Goal: Task Accomplishment & Management: Complete application form

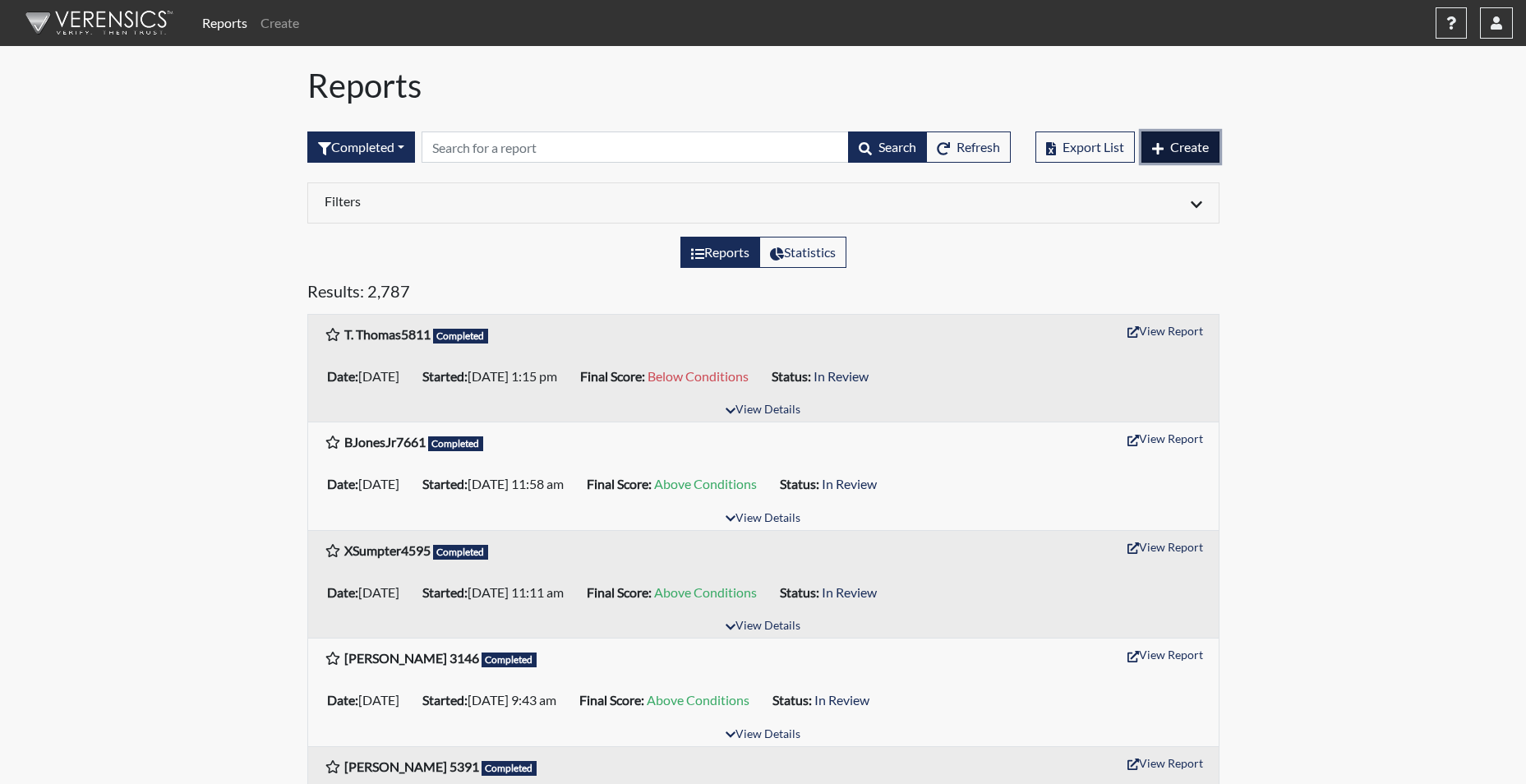
click at [1182, 149] on span "Create" at bounding box center [1189, 146] width 39 height 15
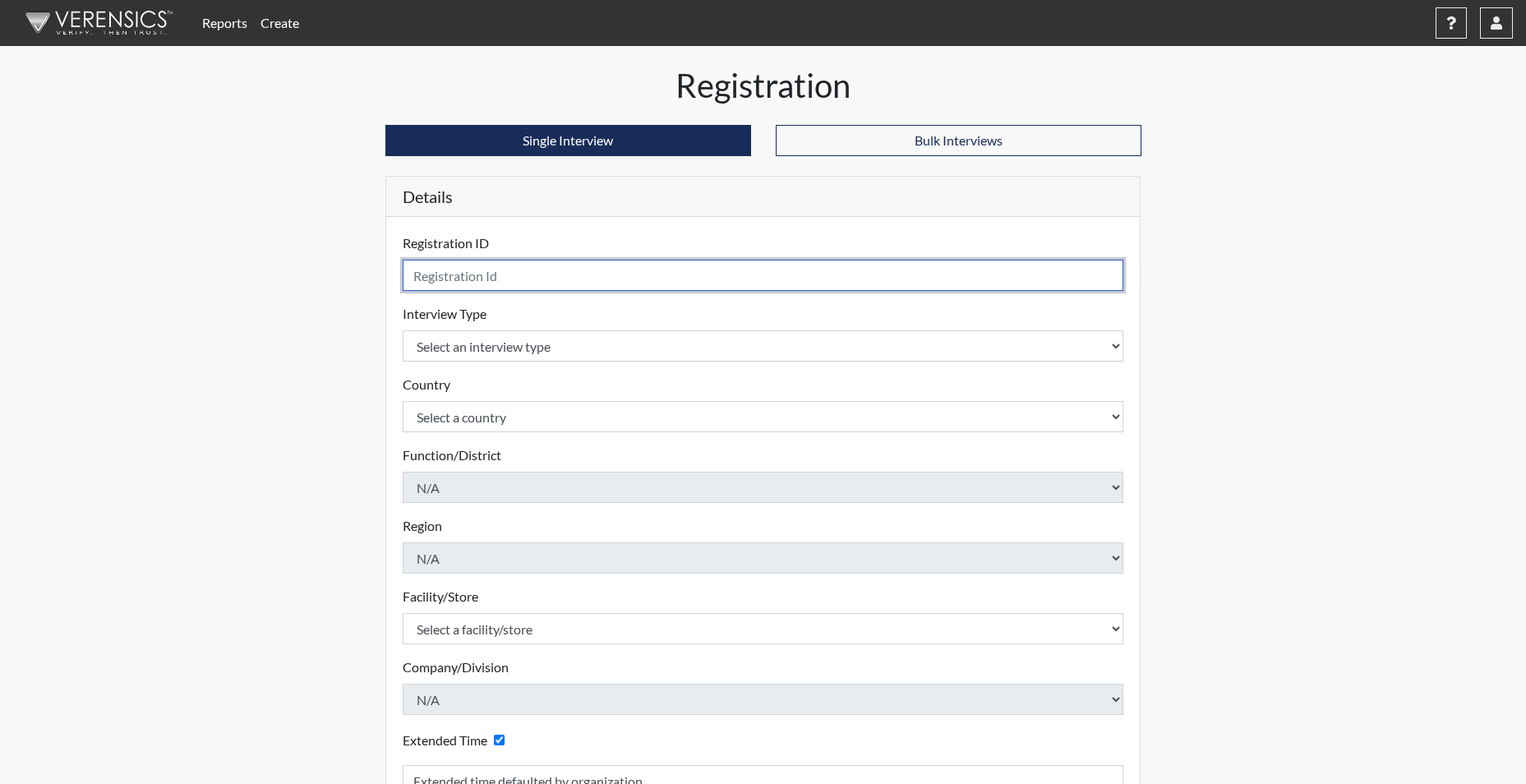
click at [467, 269] on input "text" at bounding box center [763, 275] width 722 height 32
type input "KMARTINEZ1688"
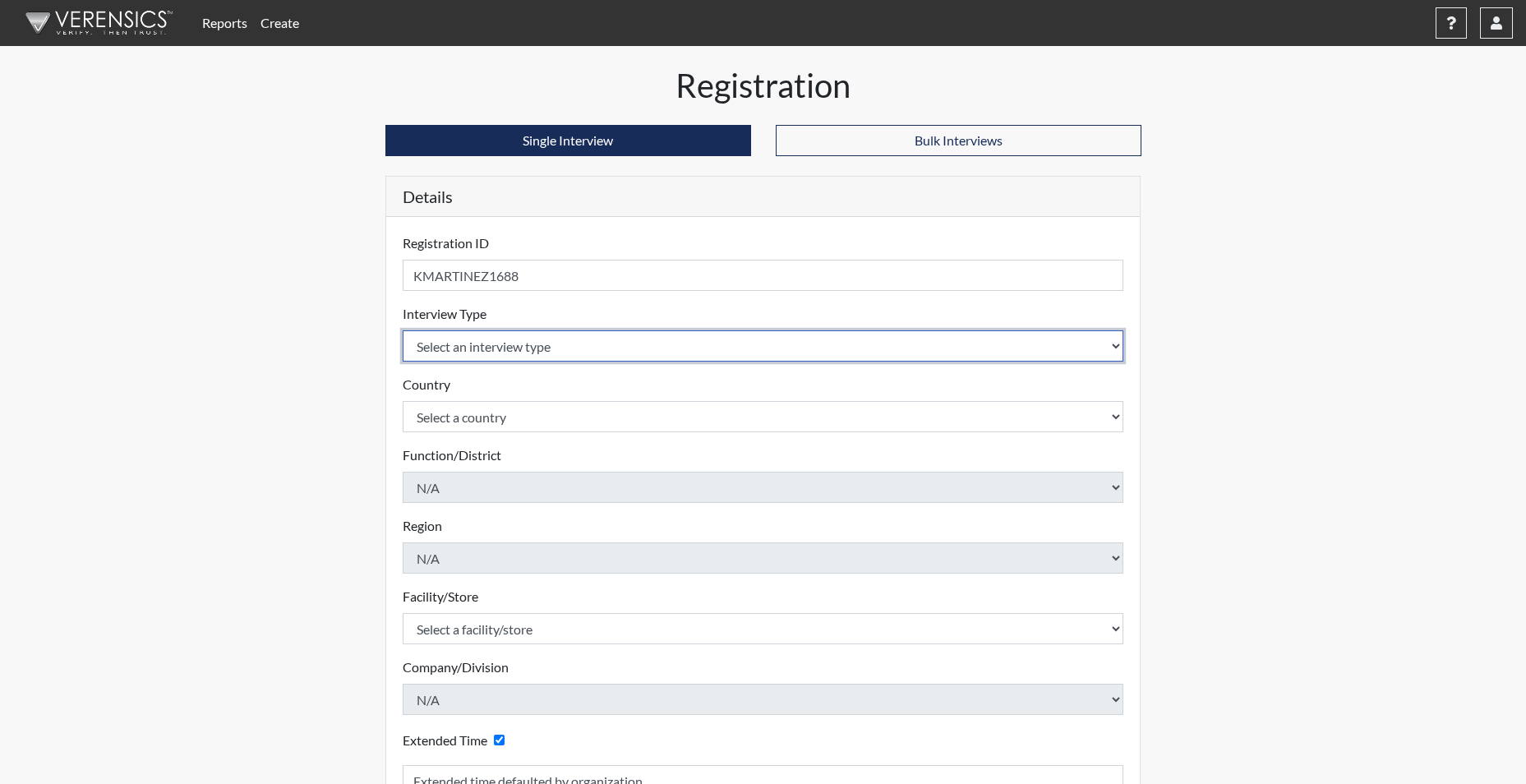
click at [490, 343] on select "Select an interview type Corrections Pre-Employment" at bounding box center [763, 346] width 722 height 32
select select "ff733e93-e1bf-11ea-9c9f-0eff0cf7eb8f"
click at [402, 330] on select "Select an interview type Corrections Pre-Employment" at bounding box center [763, 346] width 722 height 32
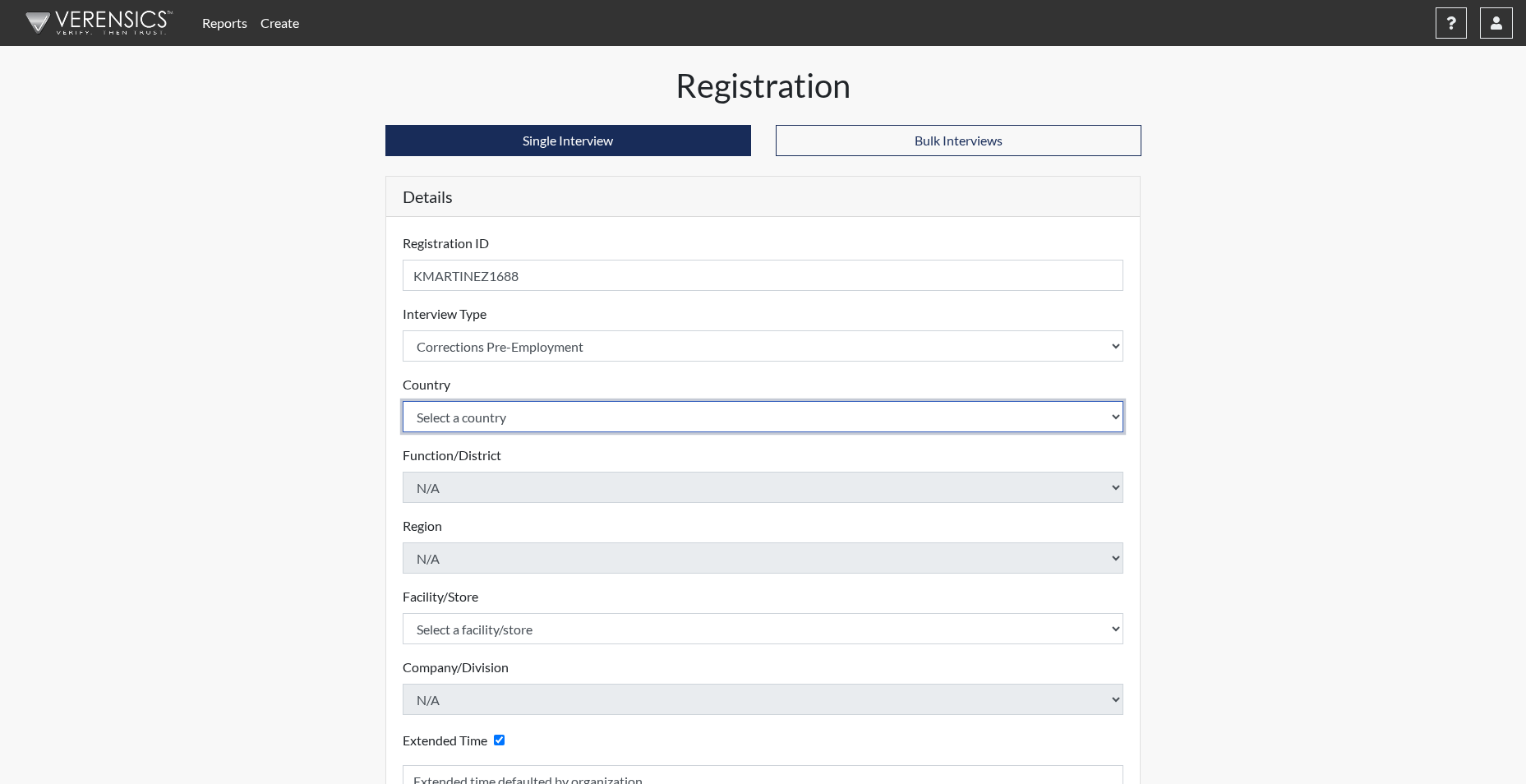
click at [477, 405] on select "Select a country [GEOGRAPHIC_DATA] [GEOGRAPHIC_DATA]" at bounding box center [763, 417] width 722 height 32
select select "united-states-of-[GEOGRAPHIC_DATA]"
click at [402, 401] on select "Select a country [GEOGRAPHIC_DATA] [GEOGRAPHIC_DATA]" at bounding box center [763, 417] width 722 height 32
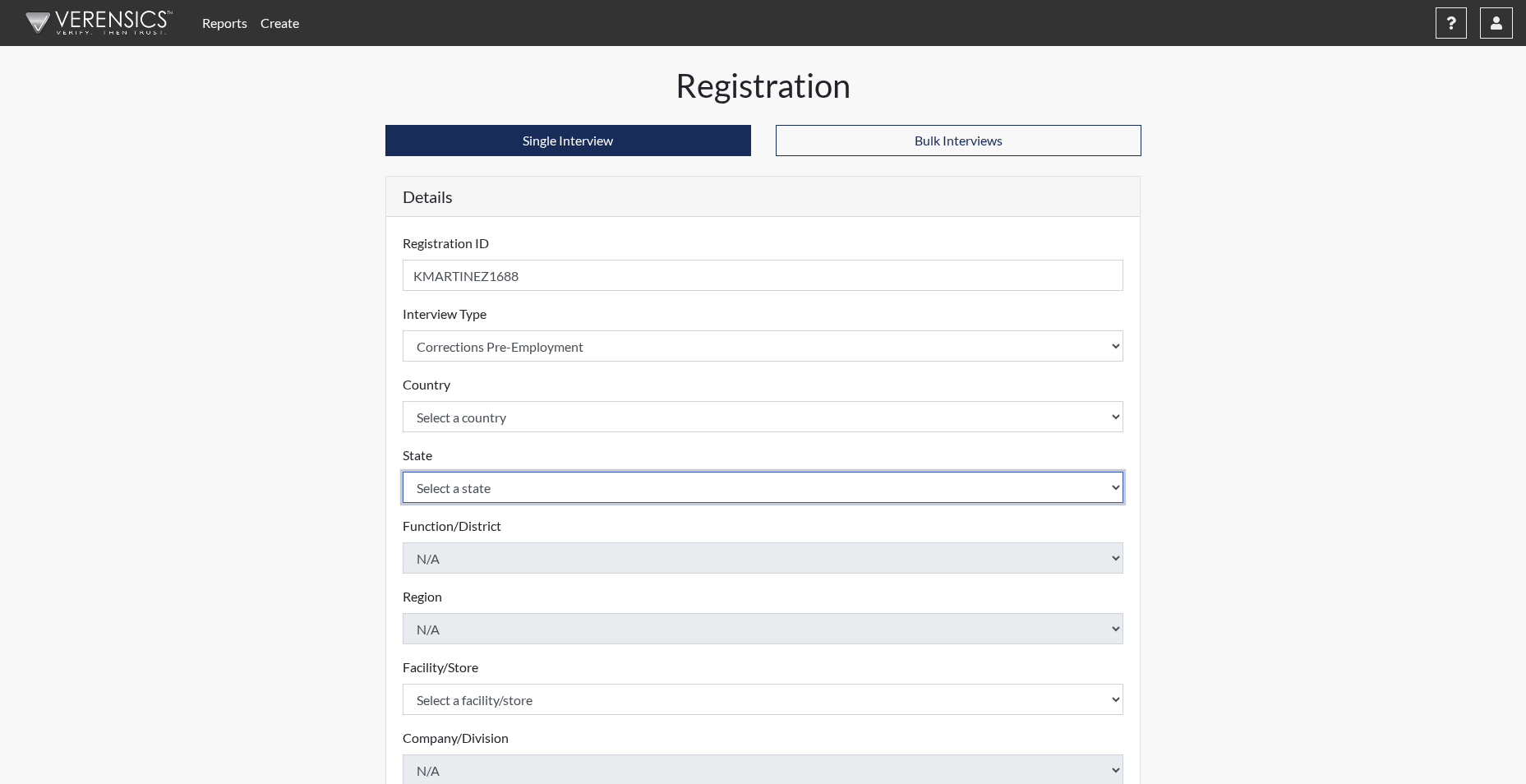
click at [467, 496] on select "Select a state [US_STATE] [US_STATE] [US_STATE] [US_STATE] [US_STATE] [US_STATE…" at bounding box center [763, 487] width 722 height 32
select select "SC"
click at [402, 472] on select "Select a state [US_STATE] [US_STATE] [US_STATE] [US_STATE] [US_STATE] [US_STATE…" at bounding box center [763, 487] width 722 height 32
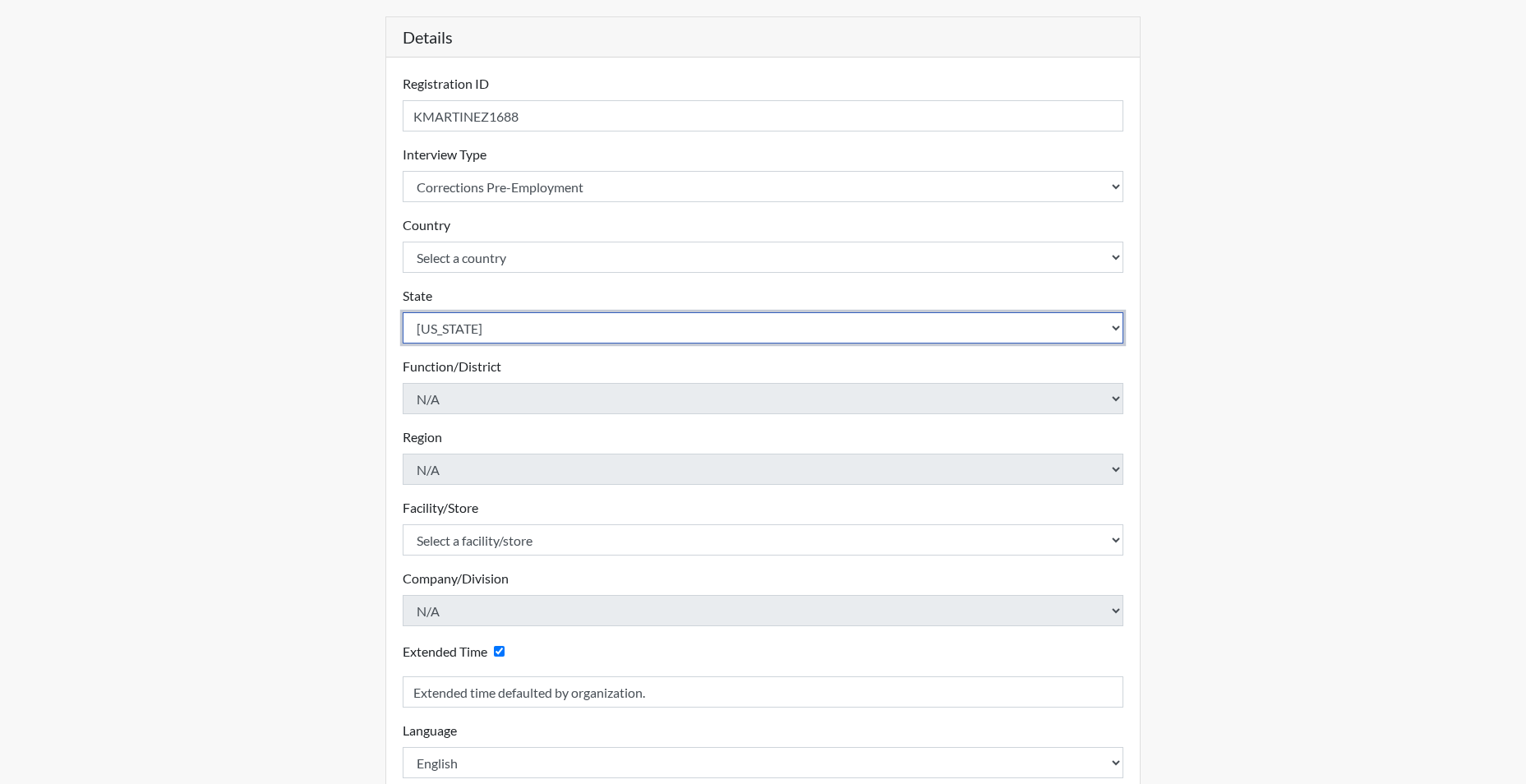
scroll to position [165, 0]
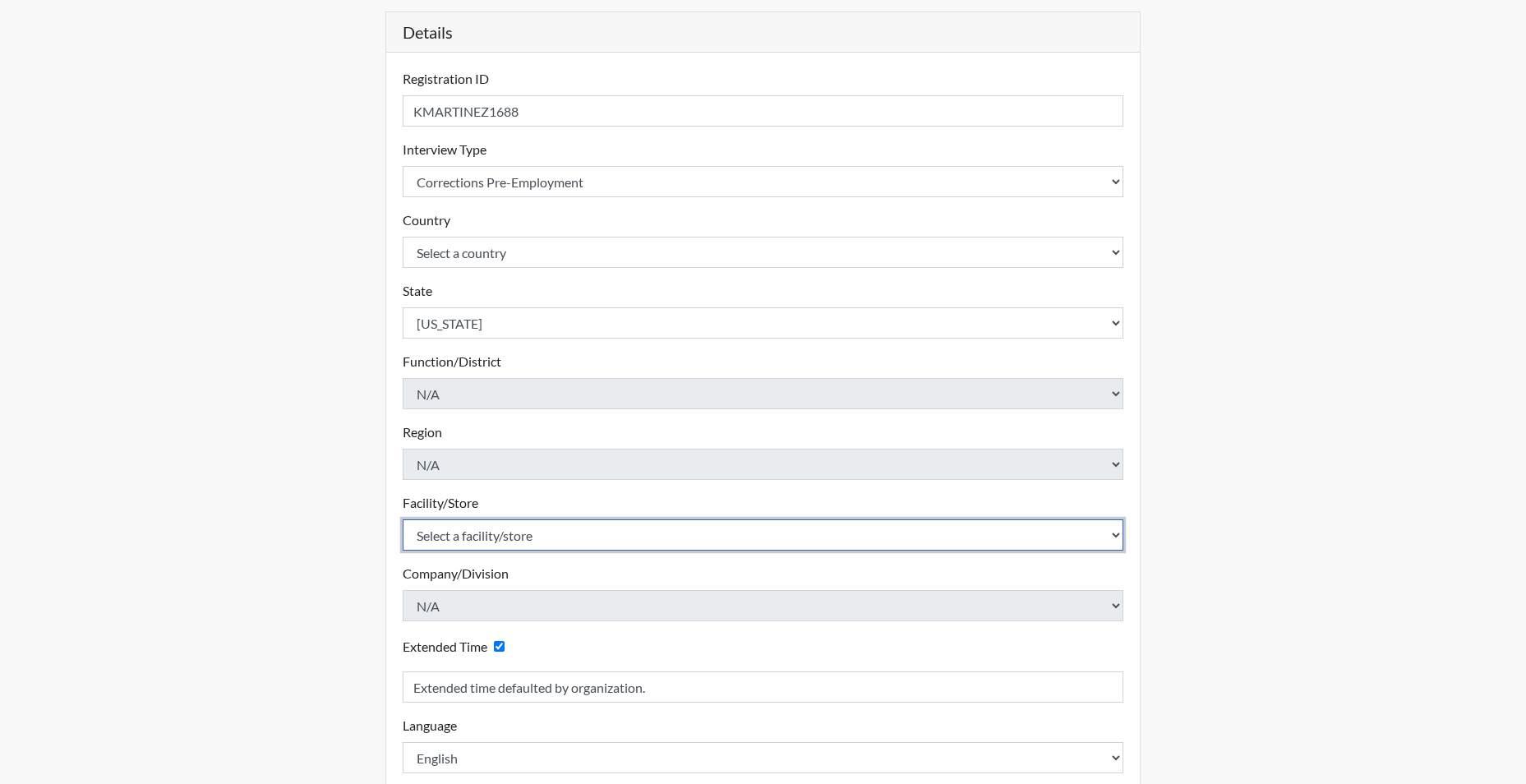
click at [475, 531] on select "Select a facility/store [GEOGRAPHIC_DATA] CI Broad River CI [PERSON_NAME] CI Di…" at bounding box center [763, 535] width 722 height 32
select select "25a13023-e597-4031-ac7e-fa77d8d7c1f5"
click at [402, 519] on select "Select a facility/store [GEOGRAPHIC_DATA] CI Broad River CI [PERSON_NAME] CI Di…" at bounding box center [763, 535] width 722 height 32
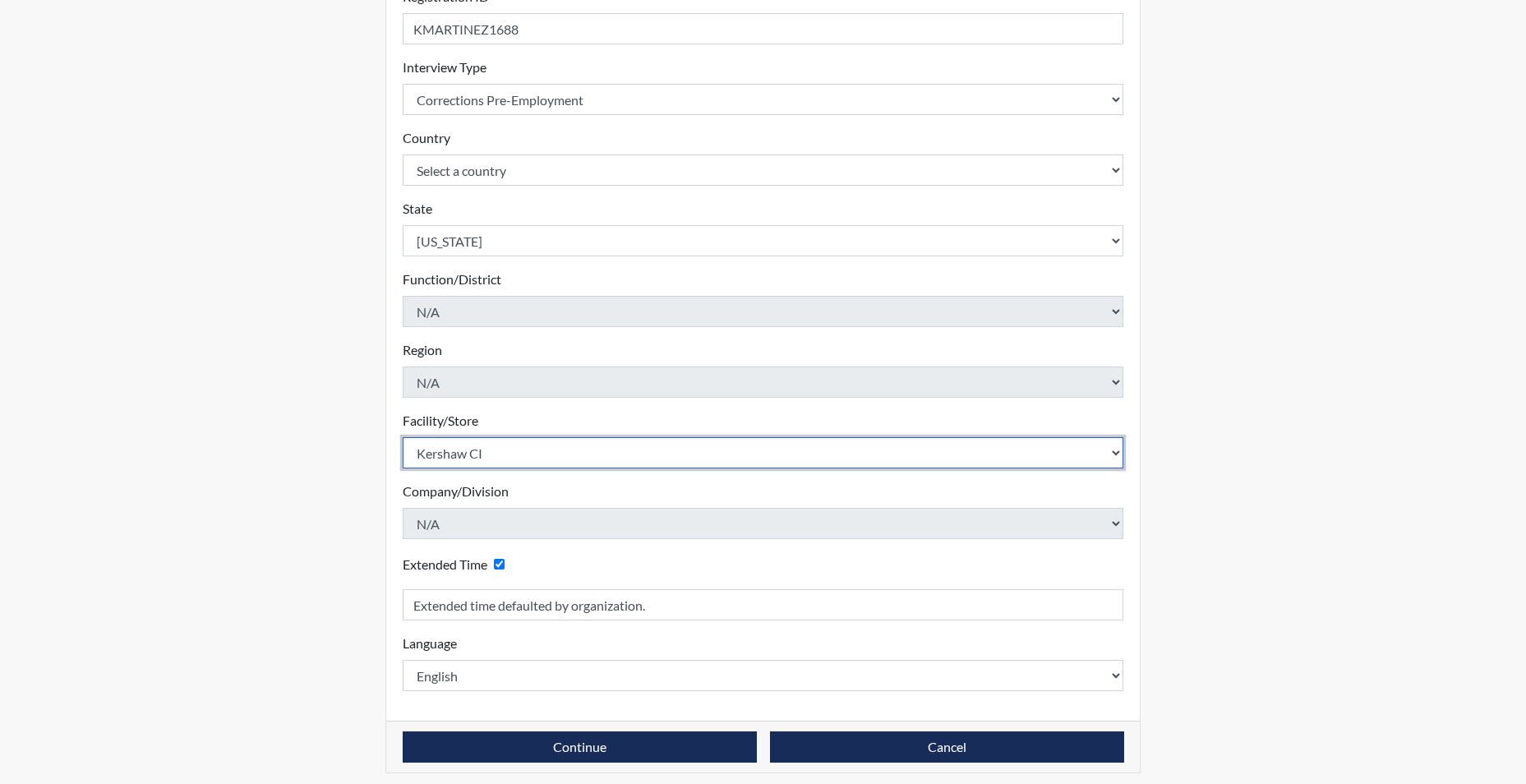
scroll to position [256, 0]
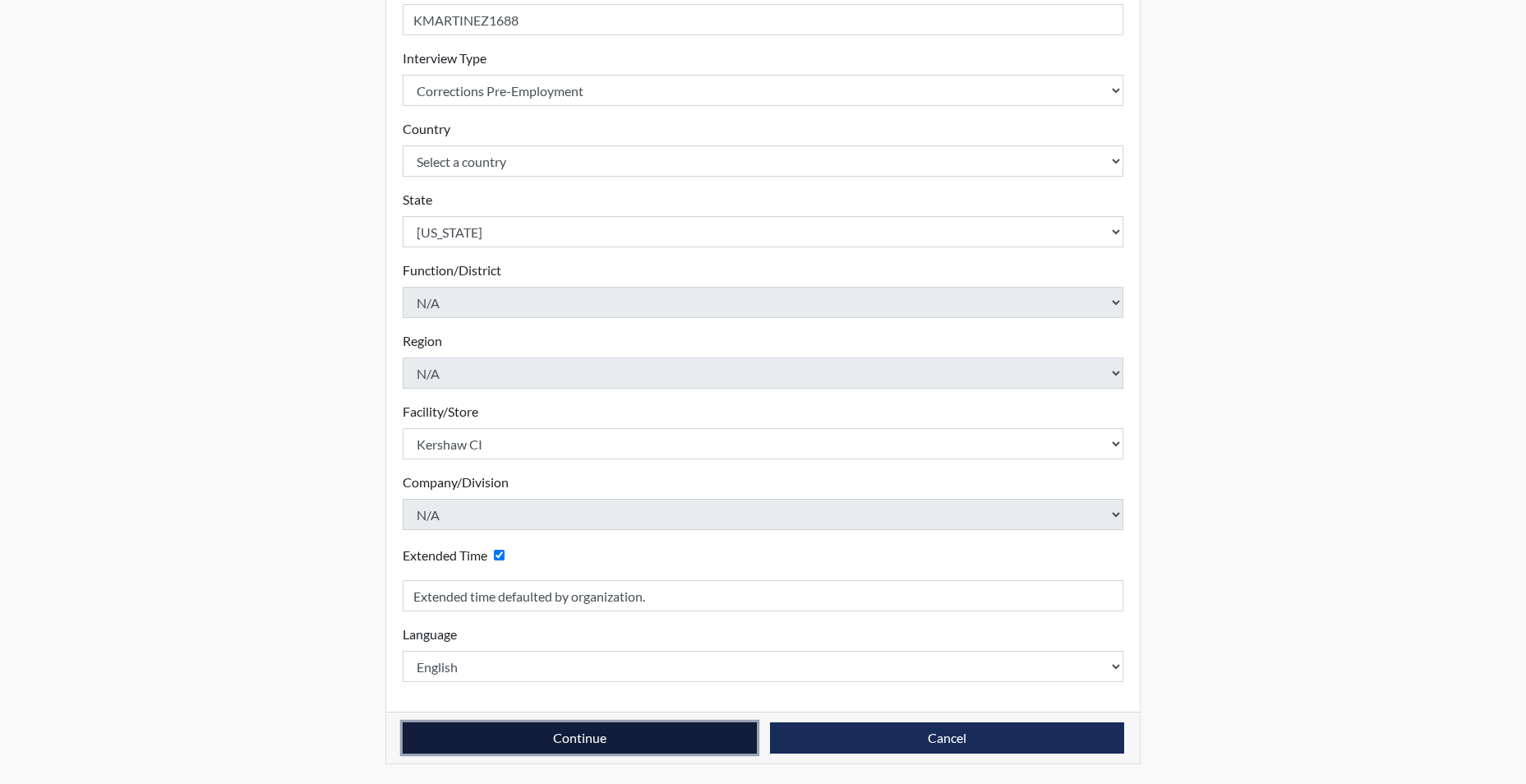
click at [518, 742] on button "Continue" at bounding box center [579, 737] width 354 height 32
